Goal: Task Accomplishment & Management: Use online tool/utility

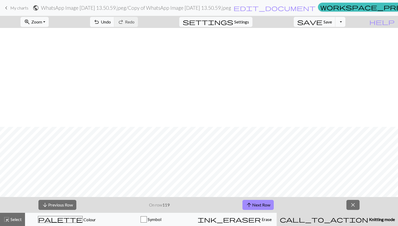
scroll to position [99, 0]
click at [258, 207] on button "arrow_upward Next Row" at bounding box center [258, 205] width 31 height 10
click at [227, 202] on div "arrow_downward Previous Row On row 120 arrow_upward Next Row close" at bounding box center [199, 205] width 398 height 16
click at [264, 202] on button "arrow_upward Next Row" at bounding box center [258, 205] width 31 height 10
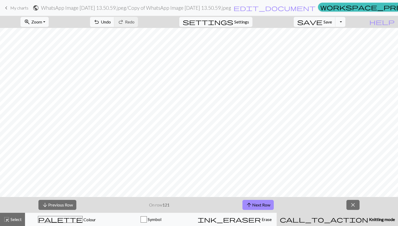
click at [211, 203] on div "arrow_downward Previous Row On row 121 arrow_upward Next Row close" at bounding box center [199, 205] width 398 height 16
click at [264, 207] on button "arrow_upward Next Row" at bounding box center [258, 205] width 31 height 10
click at [205, 206] on div "arrow_downward Previous Row On row 122 arrow_upward Next Row close" at bounding box center [199, 205] width 398 height 16
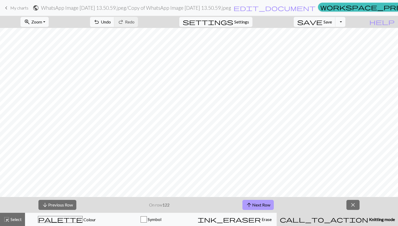
click at [260, 204] on button "arrow_upward Next Row" at bounding box center [258, 205] width 31 height 10
click at [222, 205] on div "arrow_downward Previous Row On row 123 arrow_upward Next Row close" at bounding box center [199, 205] width 398 height 16
click at [253, 204] on button "arrow_upward Next Row" at bounding box center [258, 205] width 31 height 10
click at [222, 204] on div "arrow_downward Previous Row On row 124 arrow_upward Next Row close" at bounding box center [199, 205] width 398 height 16
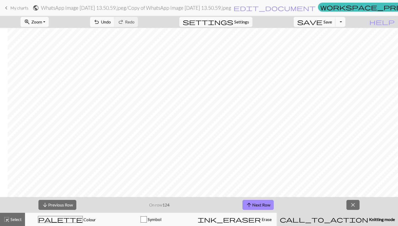
scroll to position [72, 147]
click at [227, 201] on div "arrow_downward Previous Row On row 124 arrow_upward Next Row close" at bounding box center [199, 205] width 398 height 16
click at [254, 204] on button "arrow_upward Next Row" at bounding box center [258, 205] width 31 height 10
click at [220, 206] on div "arrow_downward Previous Row On row 125 arrow_upward Next Row close" at bounding box center [199, 205] width 398 height 16
